Goal: Task Accomplishment & Management: Complete application form

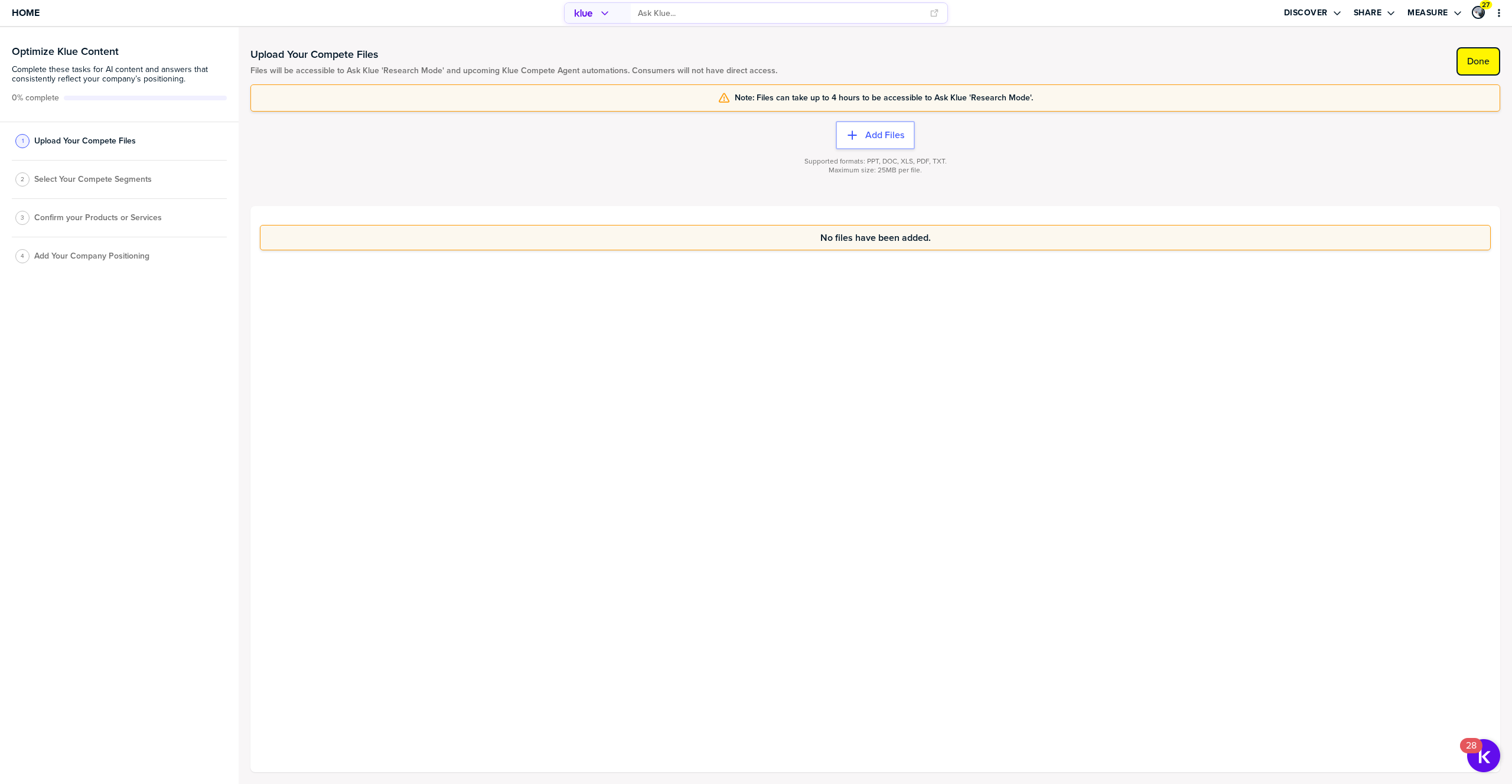
click at [1483, 65] on label "Done" at bounding box center [1479, 61] width 22 height 12
click at [122, 185] on span "Select Your Compete Segments" at bounding box center [93, 183] width 117 height 10
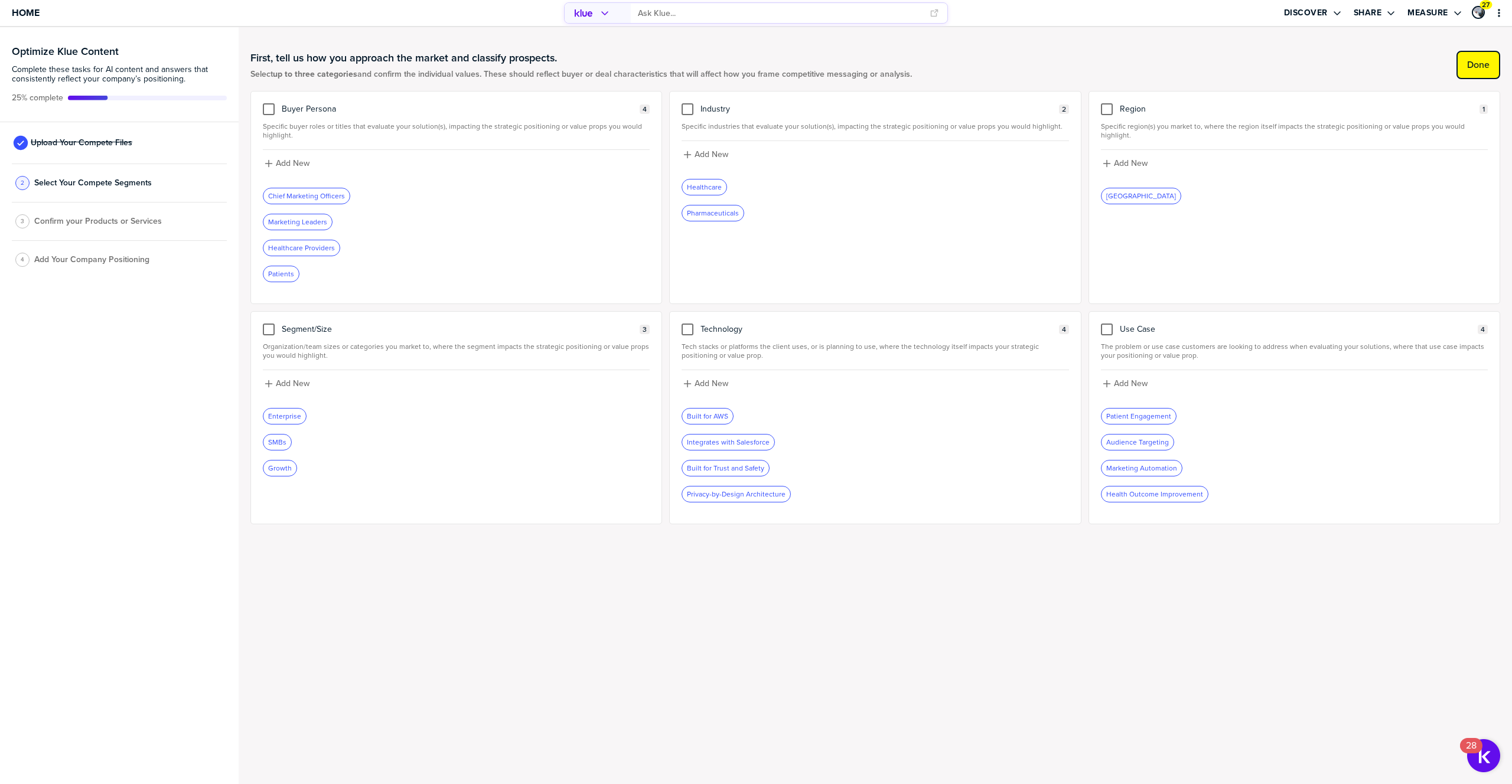
click at [1457, 68] on button "Done" at bounding box center [1478, 65] width 44 height 29
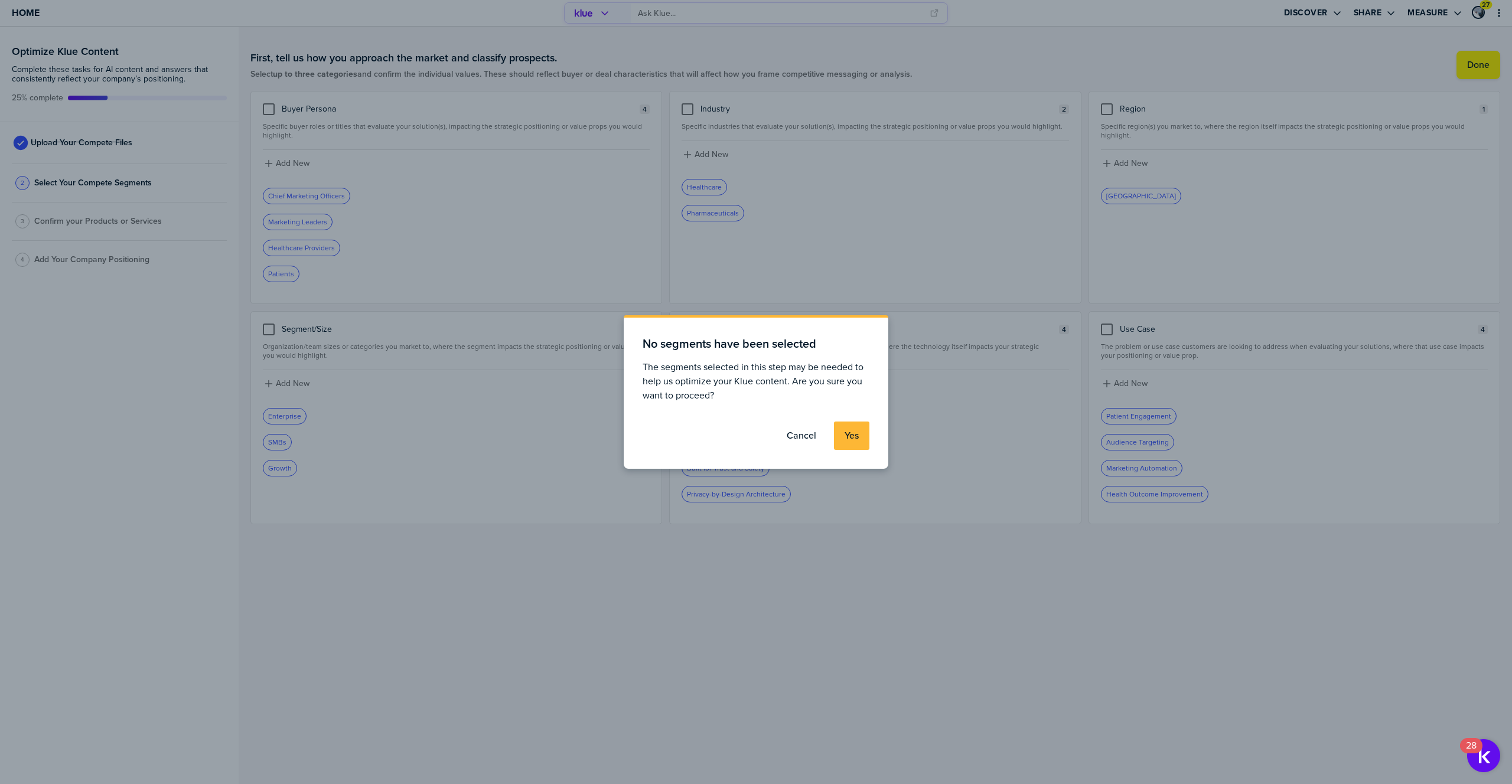
click at [861, 433] on button "Yes" at bounding box center [852, 436] width 36 height 29
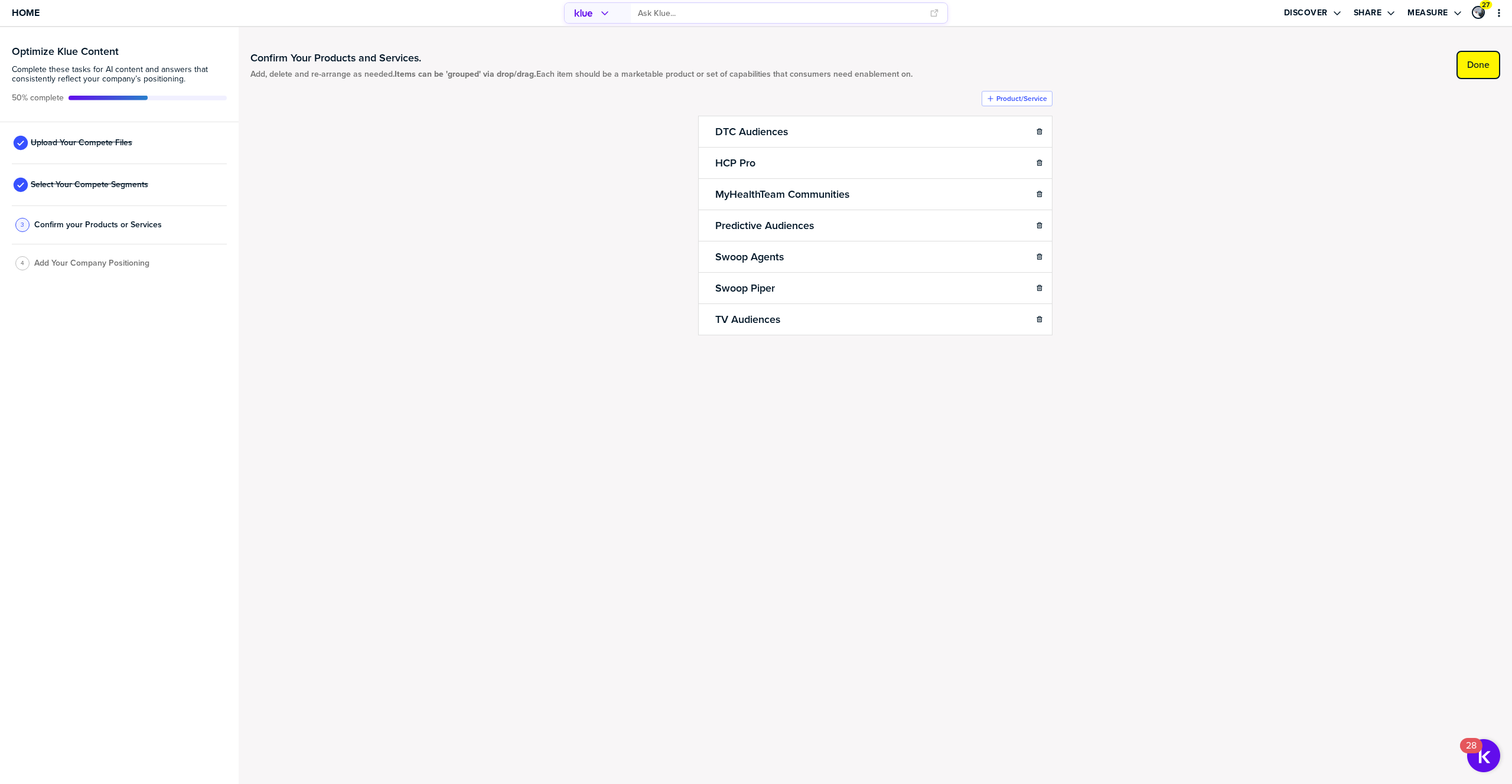
click at [1481, 68] on label "Done" at bounding box center [1479, 64] width 22 height 12
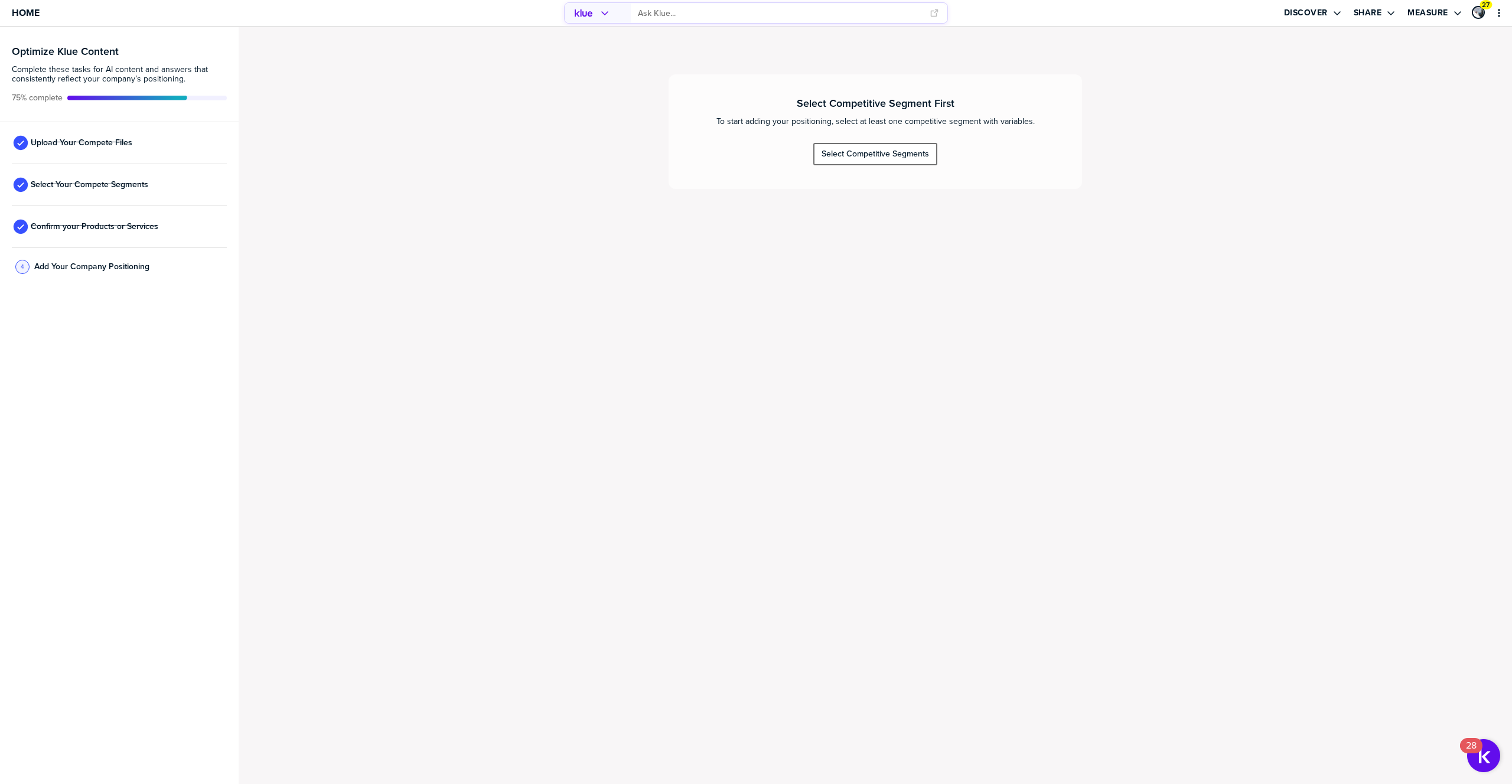
click at [895, 160] on button "Select Competitive Segments" at bounding box center [875, 154] width 124 height 22
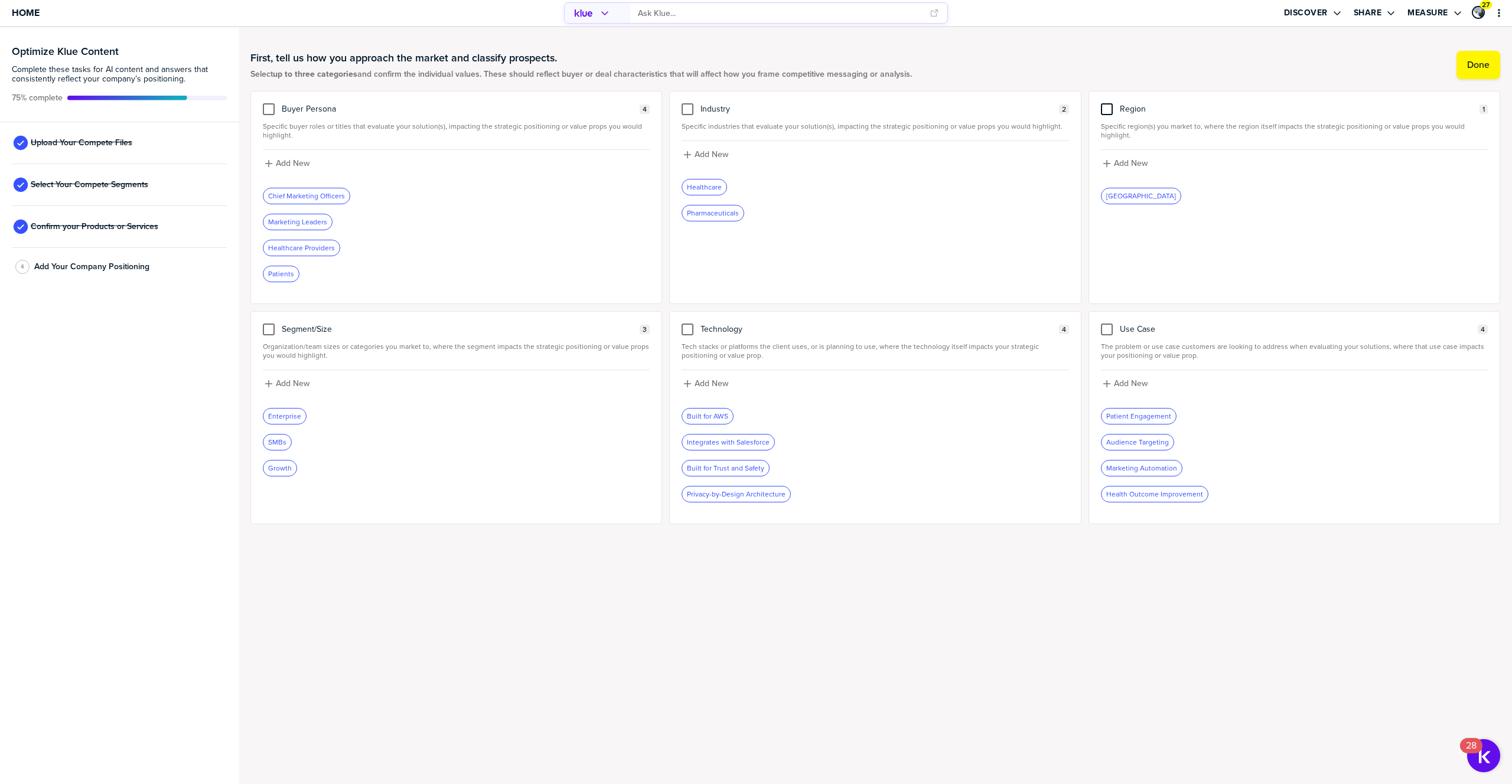
click at [1102, 112] on div at bounding box center [1106, 109] width 12 height 12
click at [1107, 103] on input "checkbox" at bounding box center [1107, 103] width 0 height 0
click at [693, 114] on div at bounding box center [687, 109] width 12 height 12
click at [687, 103] on input "checkbox" at bounding box center [687, 103] width 0 height 0
click at [266, 109] on div at bounding box center [268, 109] width 12 height 12
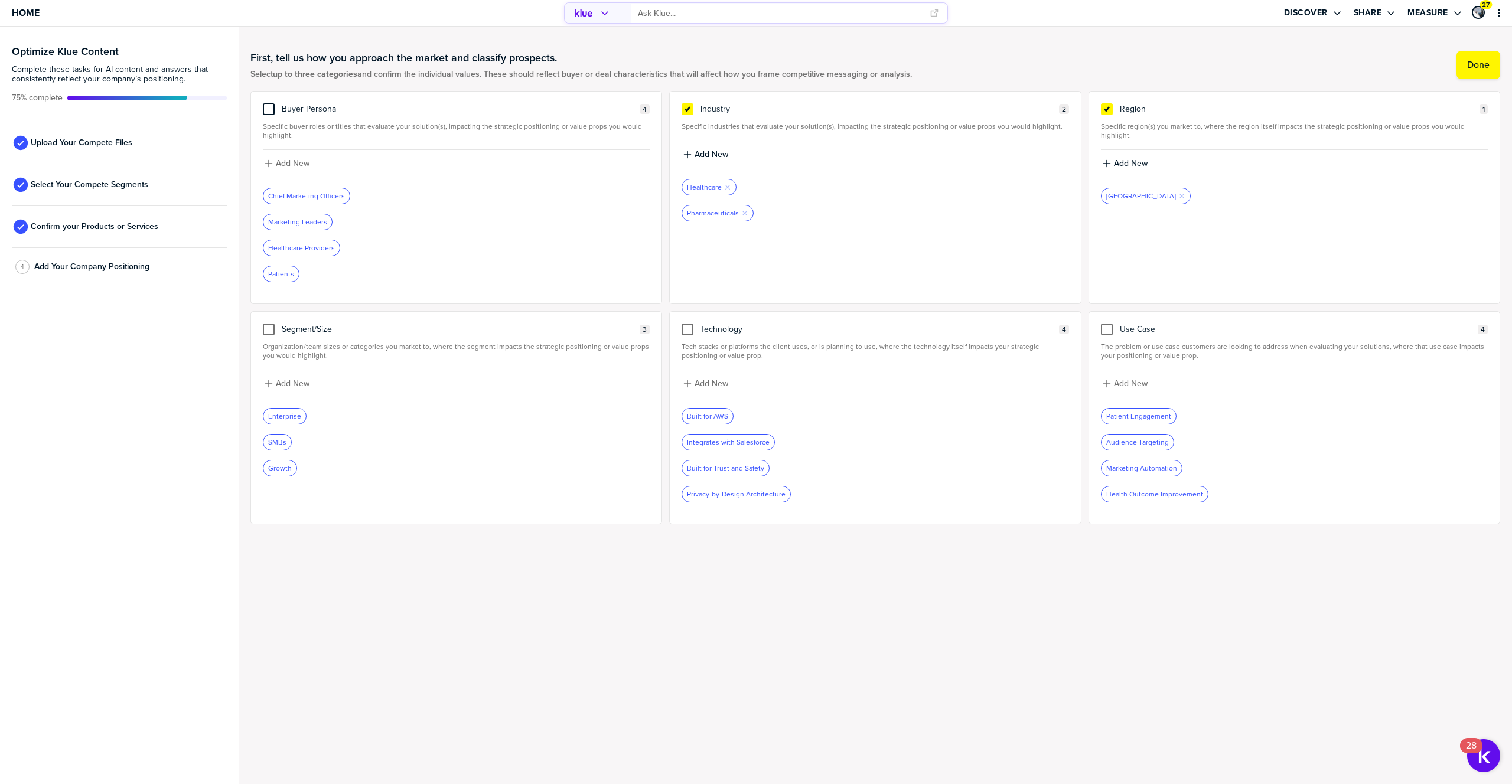
click at [269, 103] on input "checkbox" at bounding box center [269, 103] width 0 height 0
click at [1478, 66] on label "Done" at bounding box center [1479, 64] width 22 height 12
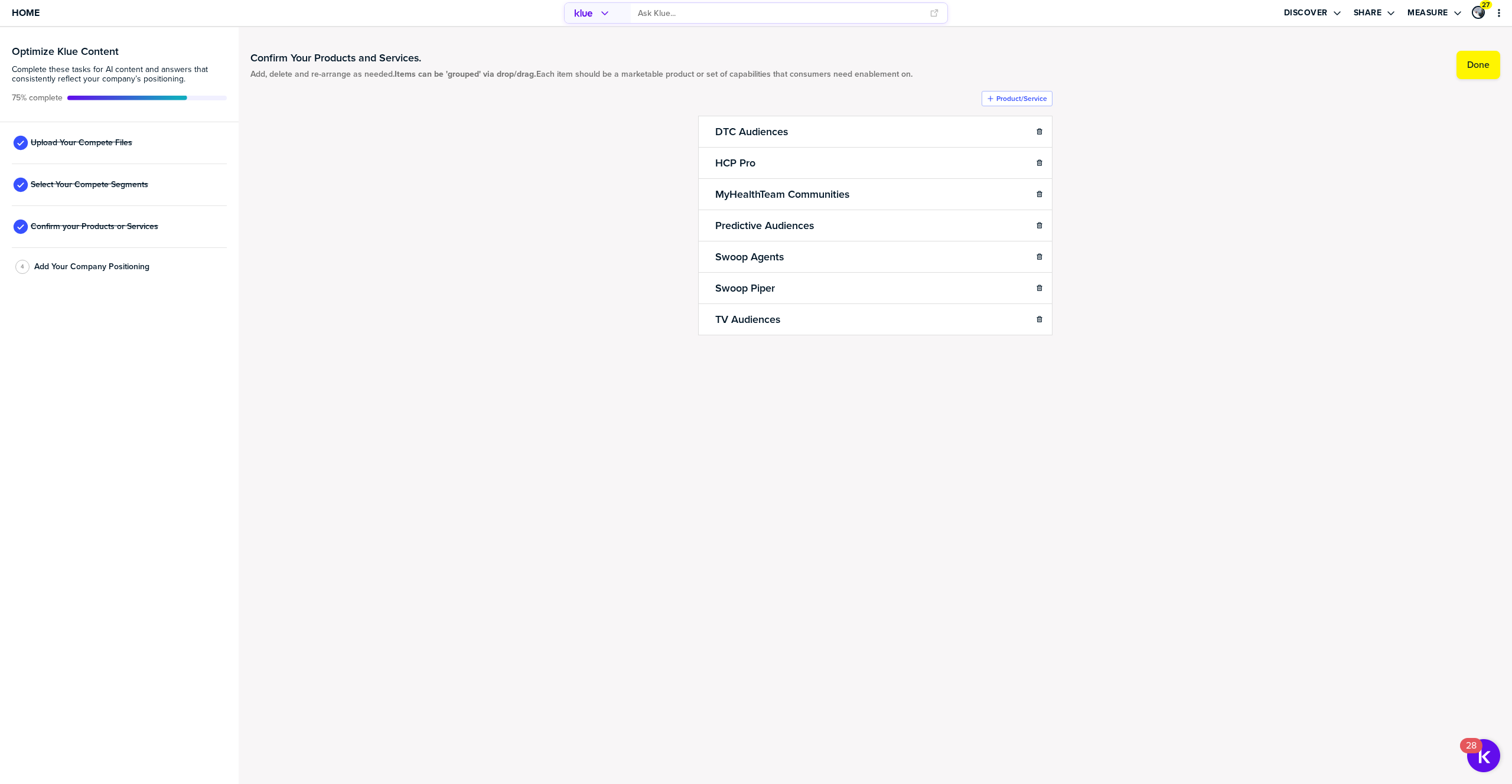
click at [96, 276] on div "4 Add Your Company Positioning" at bounding box center [119, 267] width 215 height 38
click at [119, 264] on span "Add Your Company Positioning" at bounding box center [91, 267] width 115 height 10
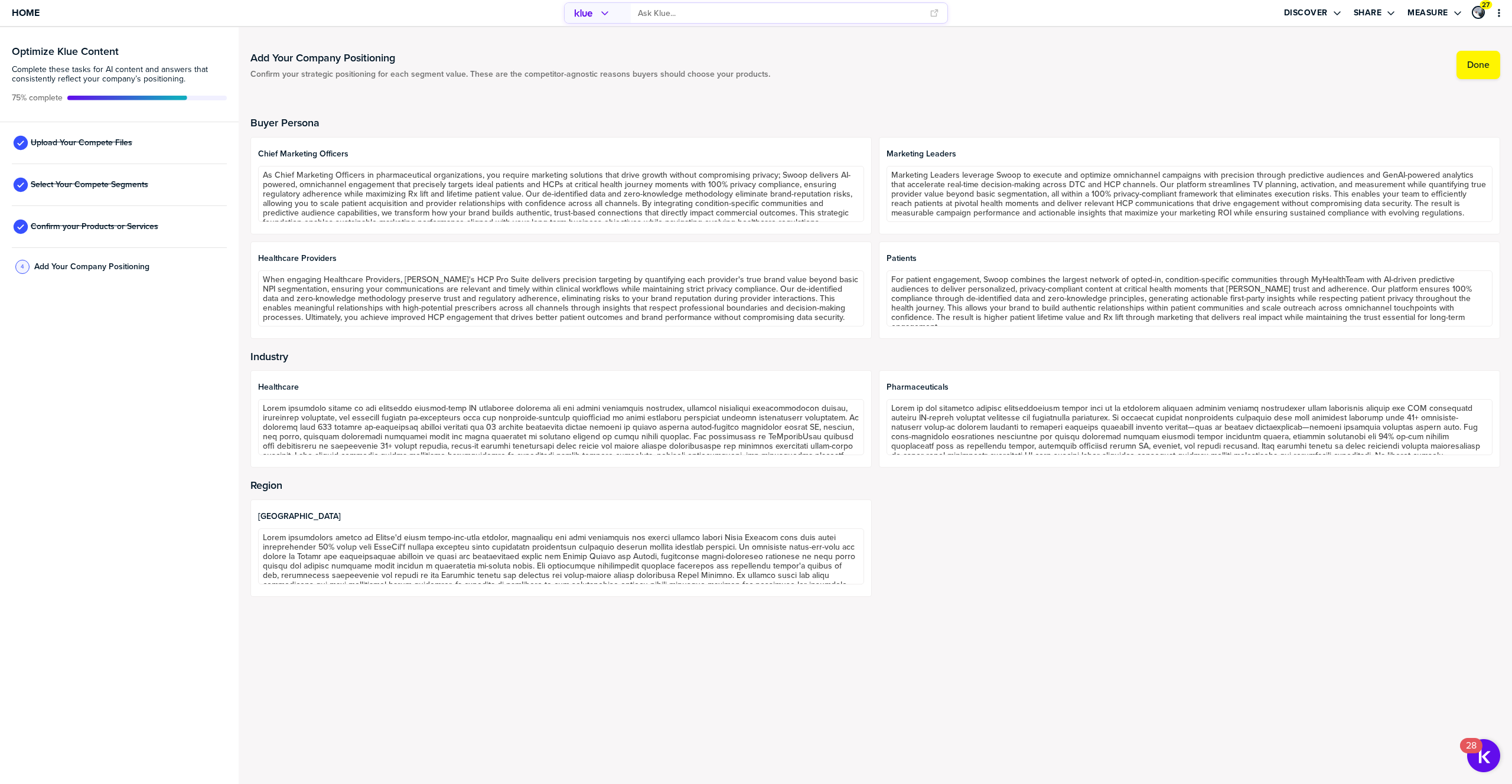
scroll to position [10, 0]
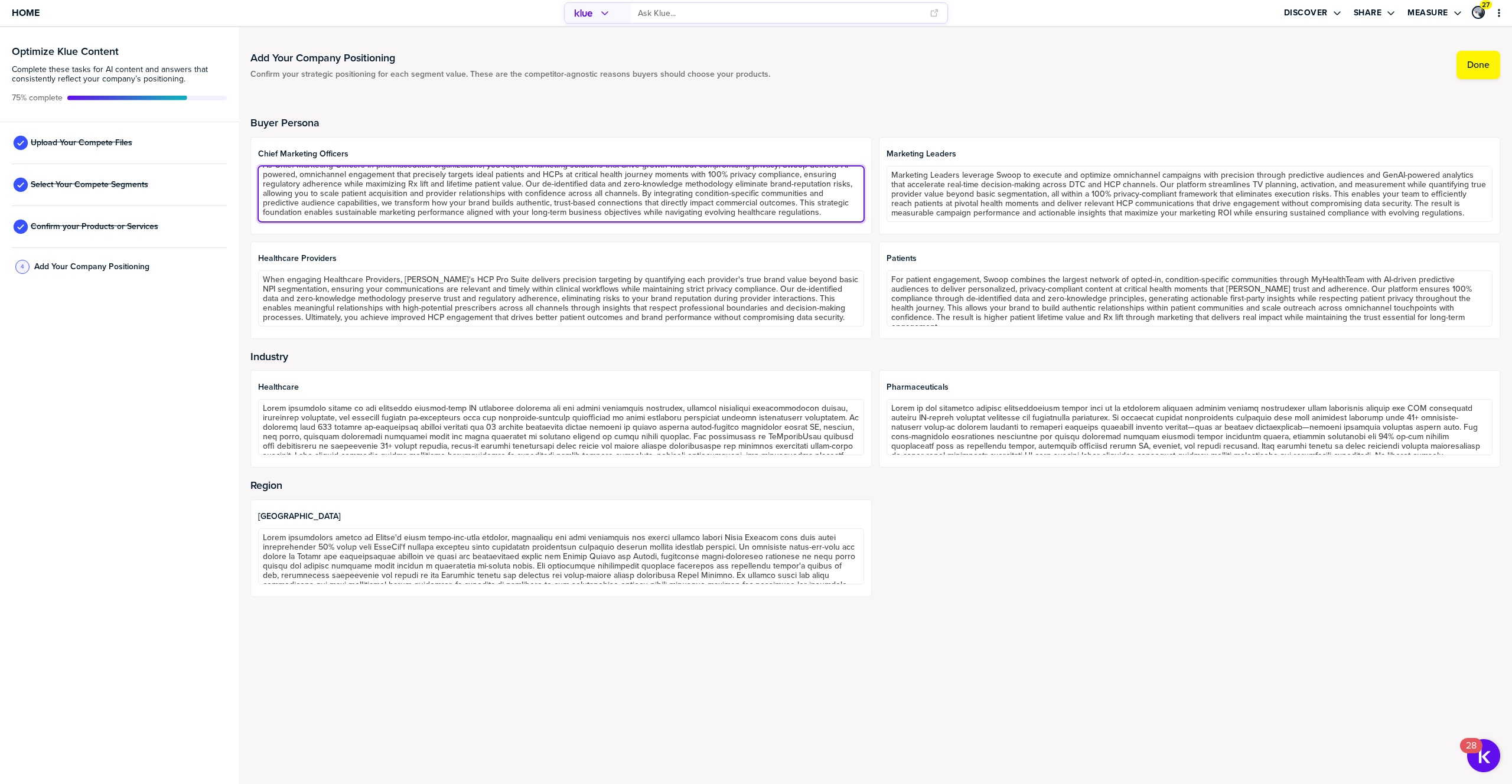
click at [824, 212] on textarea "As Chief Marketing Officers in pharmaceutical organizations, you require market…" at bounding box center [561, 194] width 606 height 56
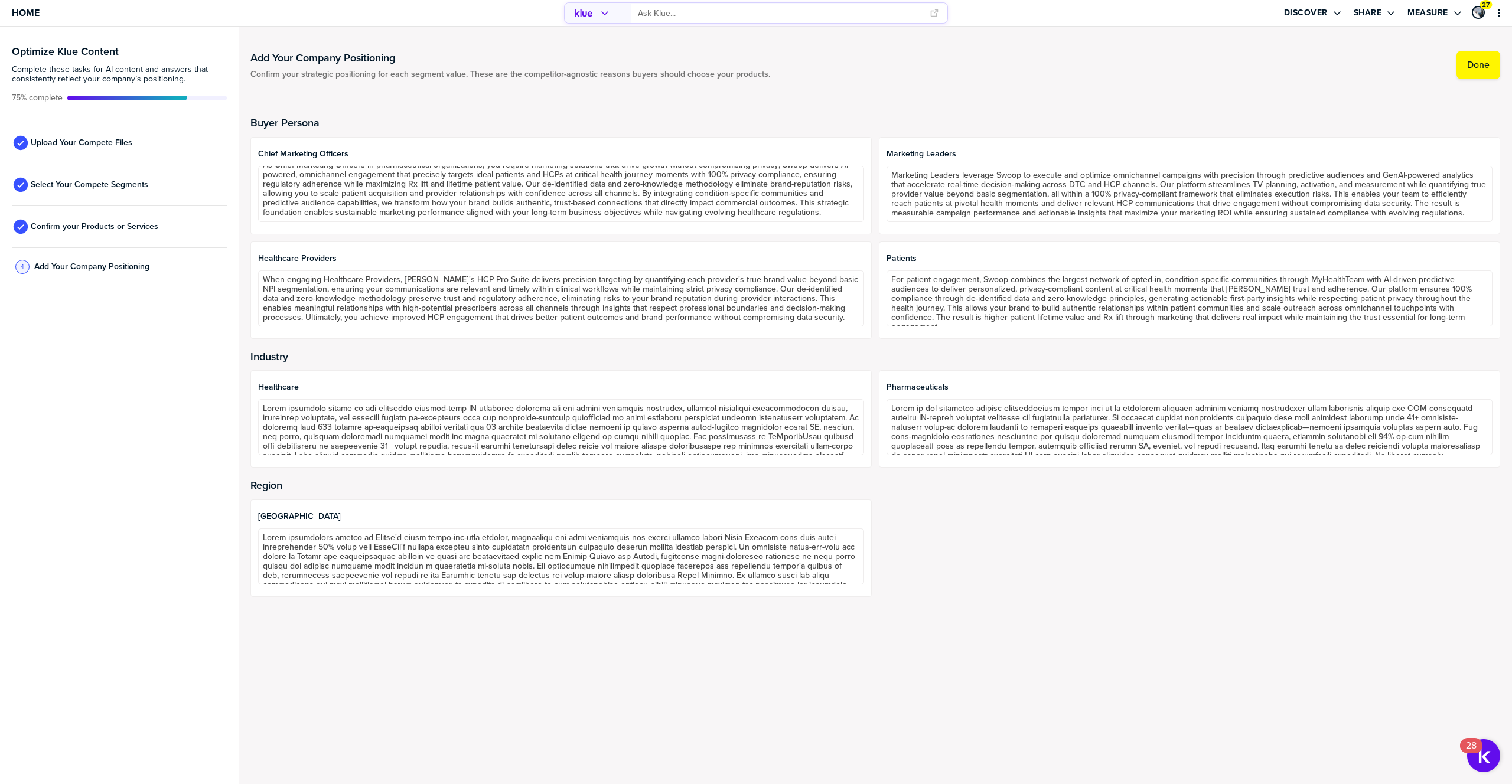
click at [98, 228] on span "Confirm your Products or Services" at bounding box center [94, 227] width 128 height 10
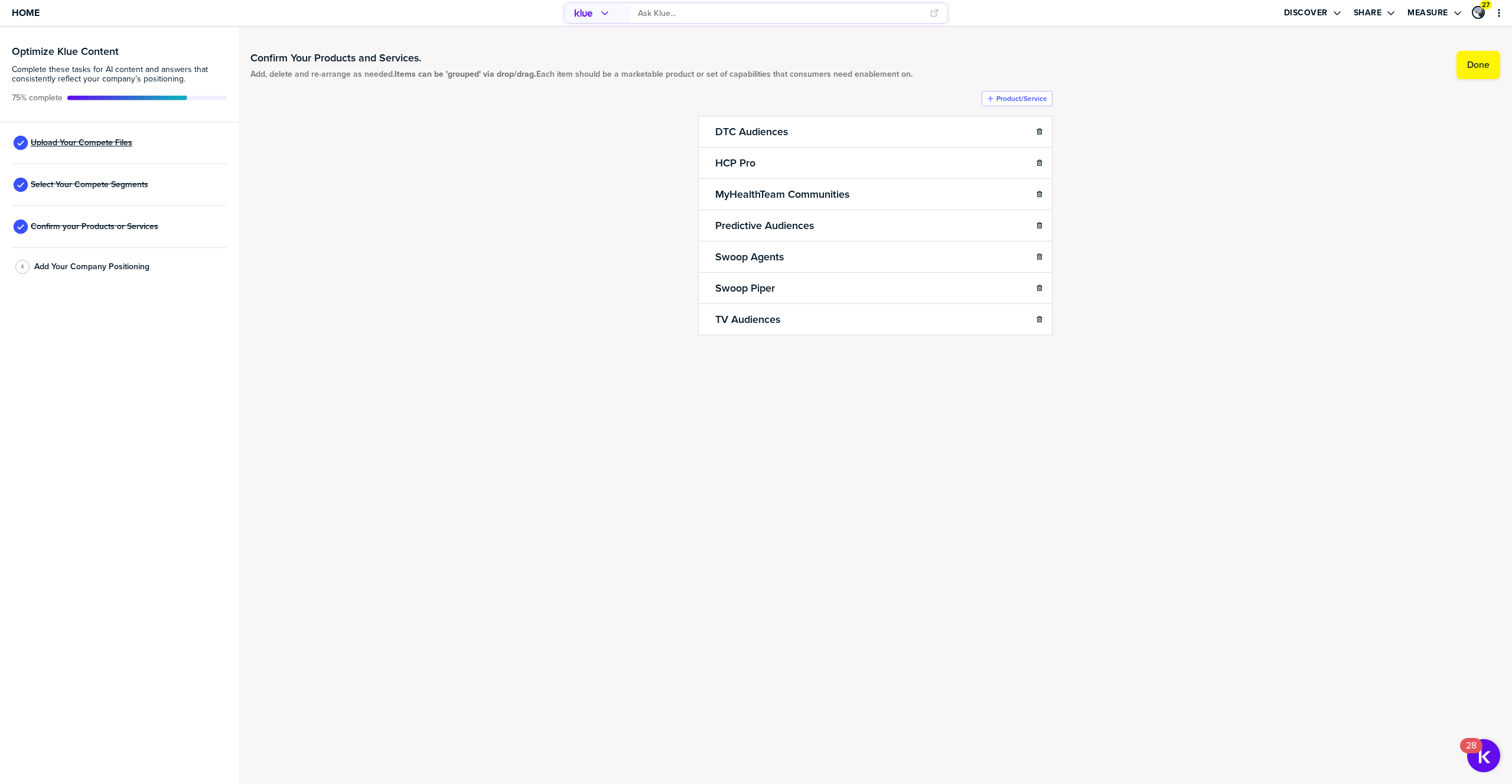
click at [72, 148] on span "Upload Your Compete Files" at bounding box center [82, 143] width 102 height 10
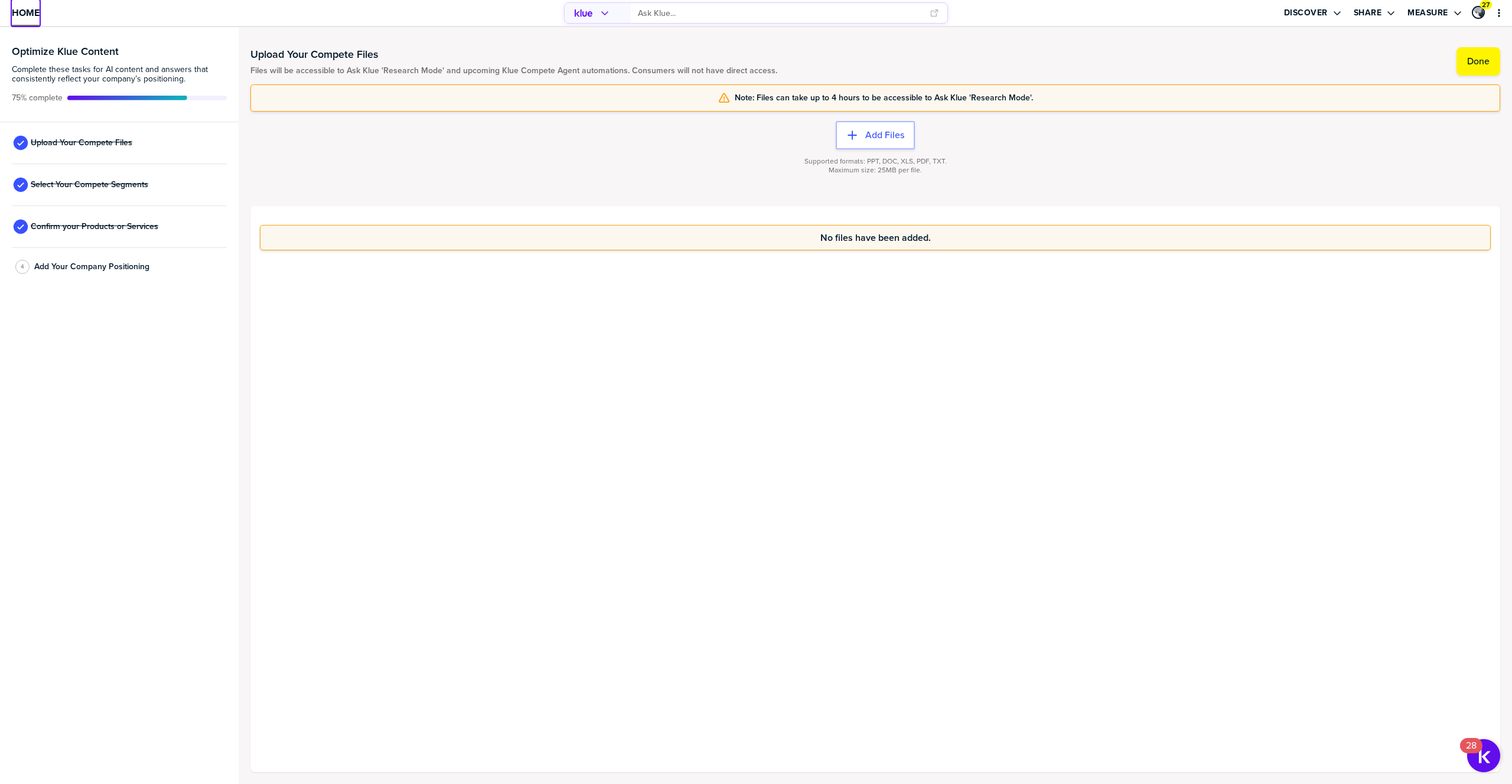
click at [26, 13] on span "Home" at bounding box center [25, 13] width 28 height 10
